Goal: Find specific page/section

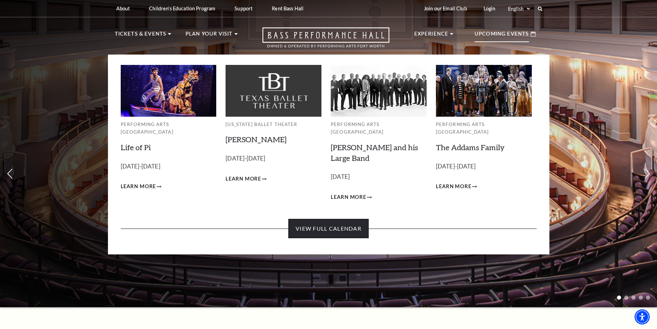
click at [319, 224] on link "View Full Calendar" at bounding box center [328, 228] width 80 height 19
click at [342, 223] on link "View Full Calendar" at bounding box center [328, 228] width 80 height 19
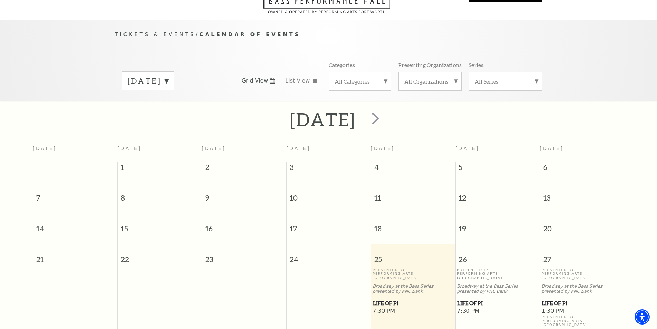
scroll to position [50, 0]
click at [385, 110] on span "next" at bounding box center [375, 119] width 20 height 20
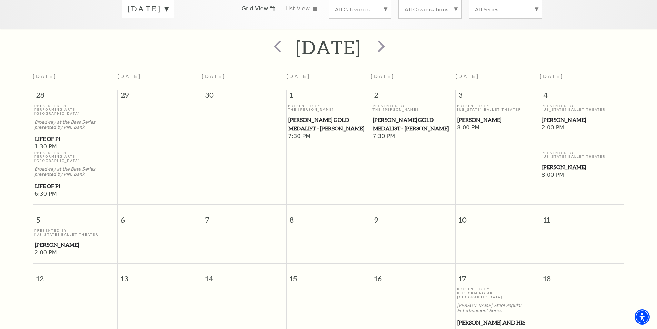
scroll to position [107, 0]
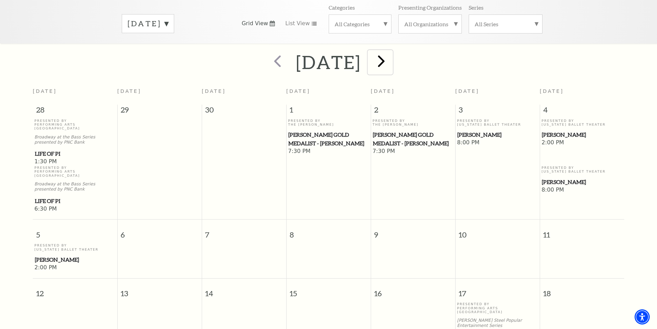
click at [391, 54] on span "next" at bounding box center [381, 61] width 20 height 20
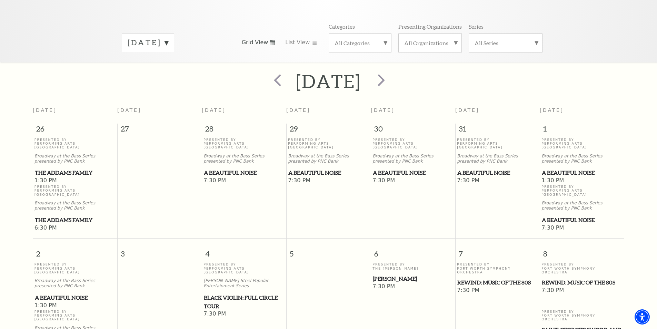
scroll to position [73, 0]
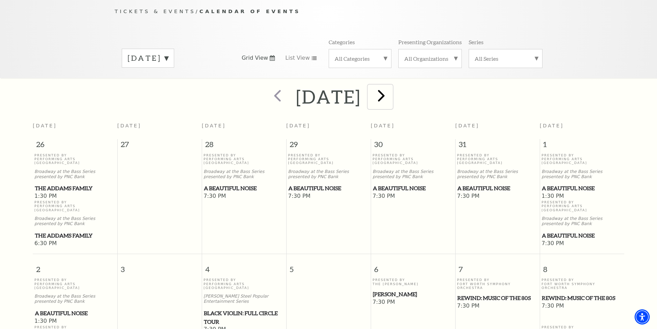
click at [391, 90] on span "next" at bounding box center [381, 95] width 20 height 20
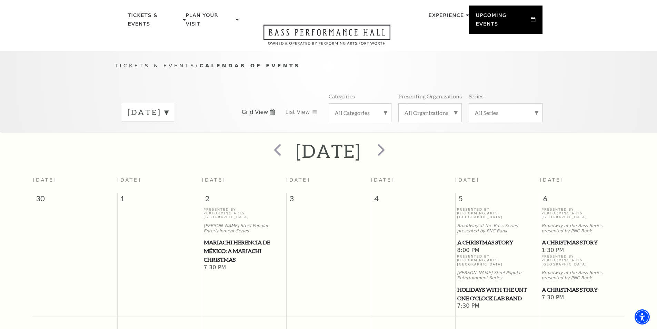
scroll to position [15, 0]
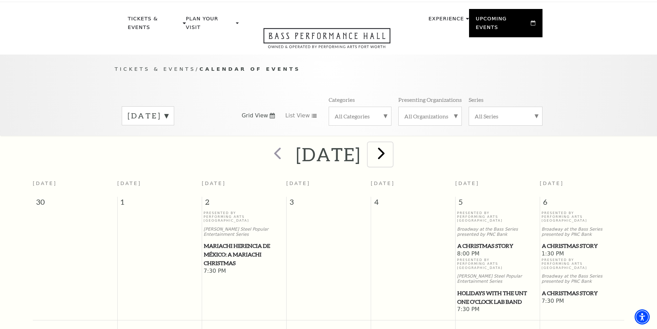
click at [391, 145] on span "next" at bounding box center [381, 153] width 20 height 20
